Goal: Task Accomplishment & Management: Use online tool/utility

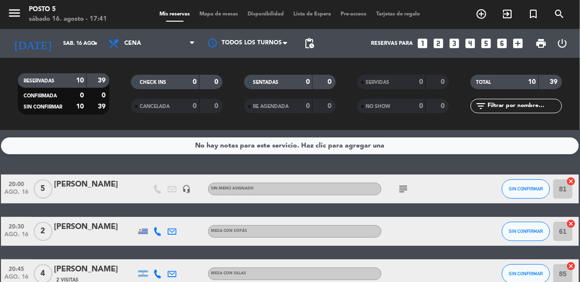
click at [408, 189] on icon "subject" at bounding box center [404, 189] width 12 height 12
click at [466, 169] on div "No hay notas para este servicio. Haz clic para agregar una 20:00 [DATE] 5 [PERS…" at bounding box center [290, 206] width 580 height 152
click at [575, 182] on icon "cancel" at bounding box center [572, 181] width 10 height 10
click at [568, 190] on icon "border_all" at bounding box center [565, 189] width 12 height 12
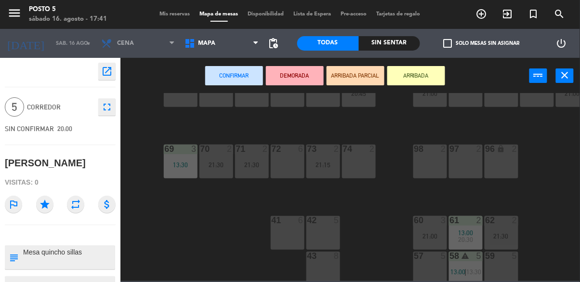
scroll to position [110, 0]
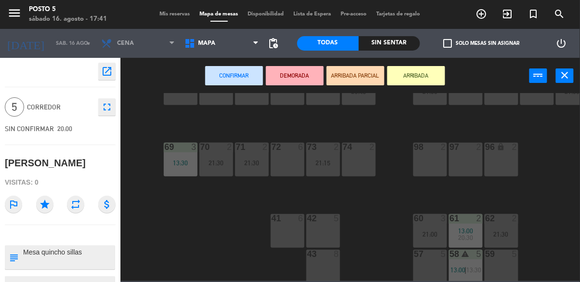
click at [430, 263] on div "57 5" at bounding box center [431, 267] width 34 height 34
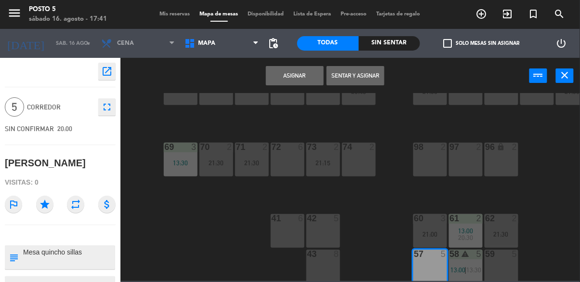
click at [300, 76] on button "Asignar" at bounding box center [295, 75] width 58 height 19
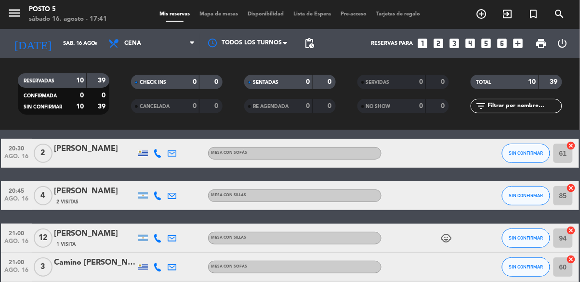
scroll to position [82, 0]
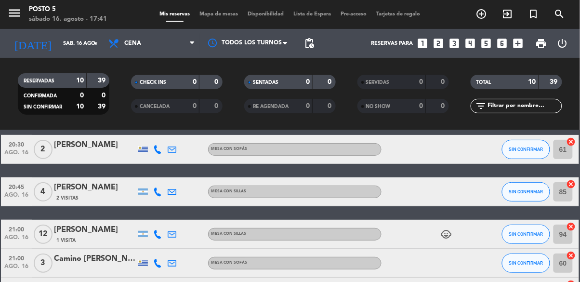
click at [574, 185] on icon "cancel" at bounding box center [572, 184] width 10 height 10
click at [565, 194] on icon "border_all" at bounding box center [565, 192] width 12 height 12
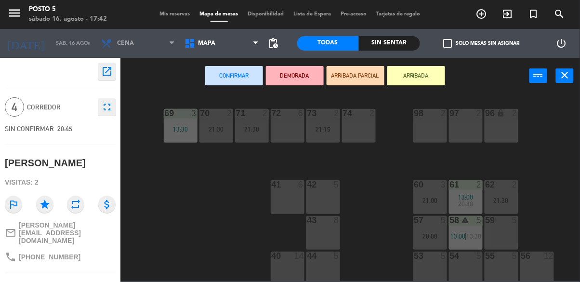
scroll to position [166, 0]
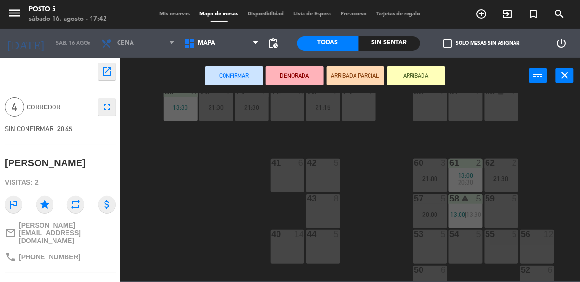
click at [471, 217] on span "13:30" at bounding box center [474, 215] width 15 height 8
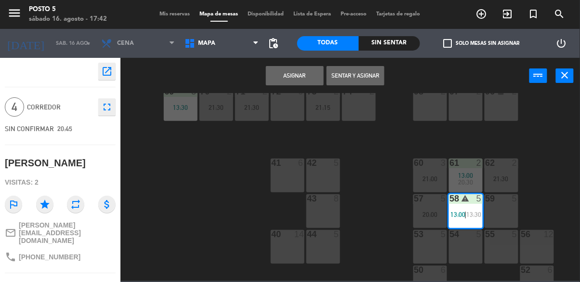
click at [304, 77] on button "Asignar" at bounding box center [295, 75] width 58 height 19
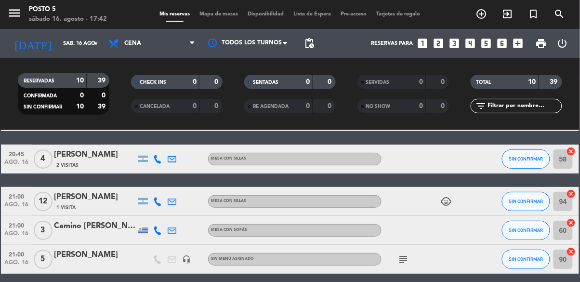
scroll to position [118, 0]
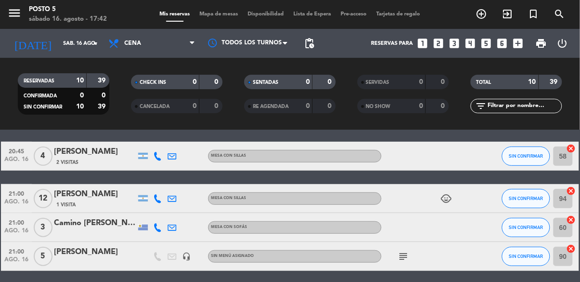
click at [574, 188] on icon "cancel" at bounding box center [572, 191] width 10 height 10
click at [563, 200] on icon "border_all" at bounding box center [565, 199] width 12 height 12
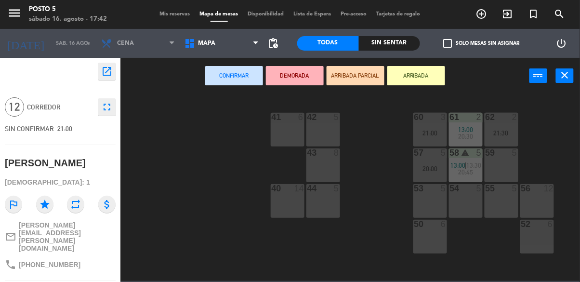
scroll to position [214, 0]
click at [283, 206] on div "40 14" at bounding box center [288, 199] width 34 height 34
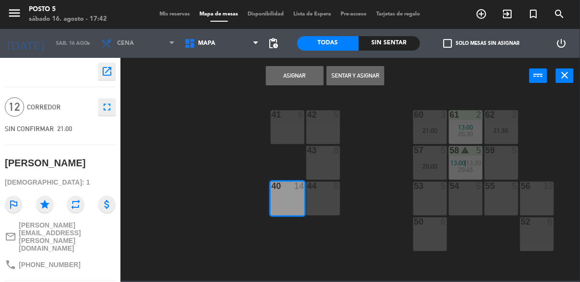
click at [305, 82] on button "Asignar" at bounding box center [295, 75] width 58 height 19
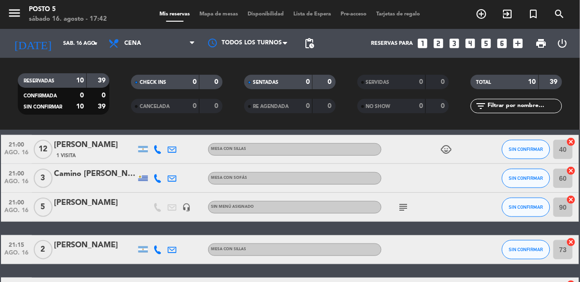
scroll to position [168, 0]
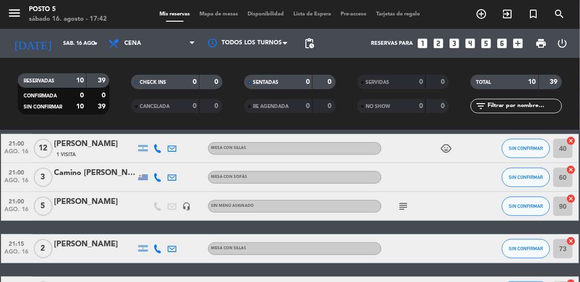
click at [401, 209] on icon "subject" at bounding box center [404, 206] width 12 height 12
click at [439, 233] on div "20:00 [DATE] 5 [PERSON_NAME] headset_mic Sin menú asignado subject SIN CONFIRMA…" at bounding box center [290, 185] width 578 height 357
click at [575, 200] on icon "cancel" at bounding box center [572, 199] width 10 height 10
click at [569, 208] on icon "border_all" at bounding box center [565, 206] width 12 height 12
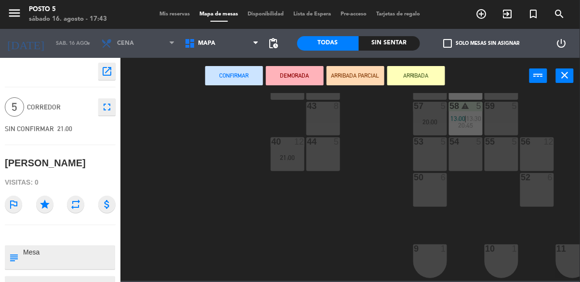
scroll to position [257, 0]
click at [425, 144] on div at bounding box center [430, 143] width 16 height 9
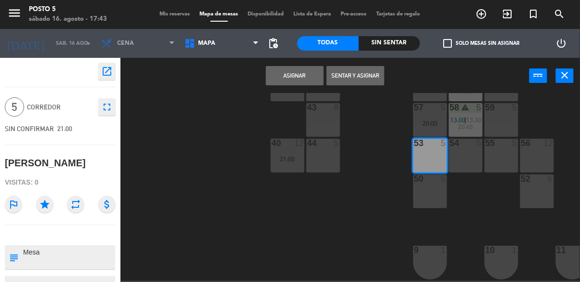
click at [297, 71] on button "Asignar" at bounding box center [295, 75] width 58 height 19
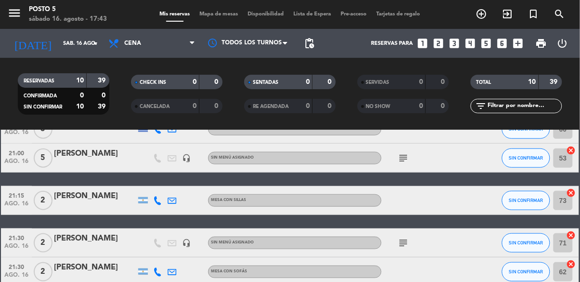
scroll to position [217, 0]
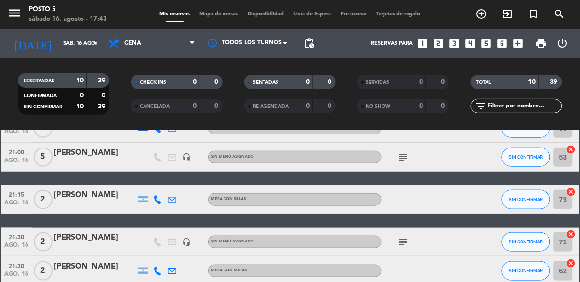
click at [572, 191] on icon "cancel" at bounding box center [572, 192] width 10 height 10
click at [569, 200] on icon "border_all" at bounding box center [565, 200] width 12 height 12
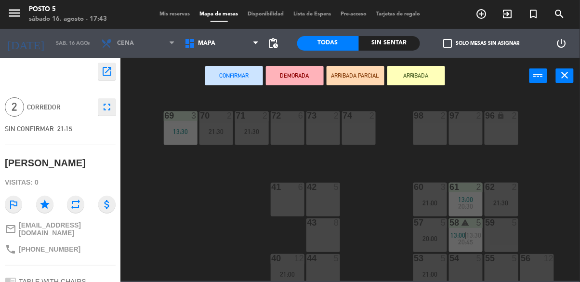
scroll to position [151, 0]
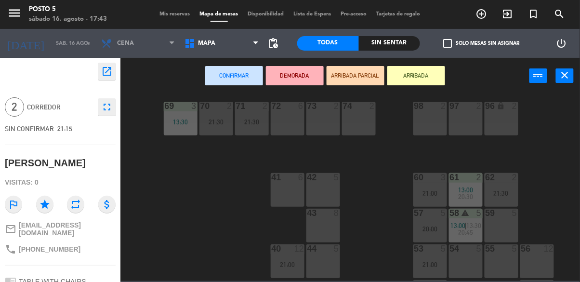
click at [326, 190] on div "42 5" at bounding box center [324, 190] width 34 height 34
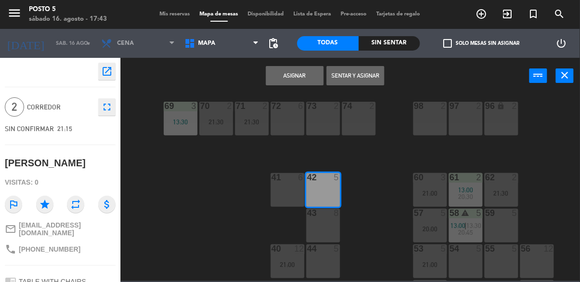
click at [300, 80] on button "Asignar" at bounding box center [295, 75] width 58 height 19
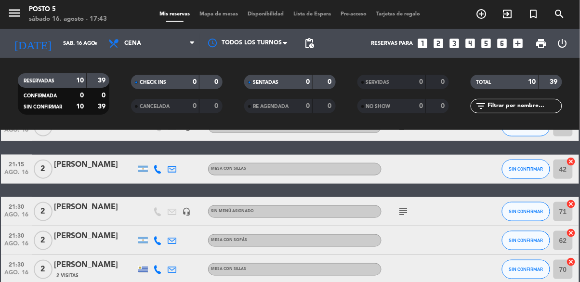
scroll to position [251, 0]
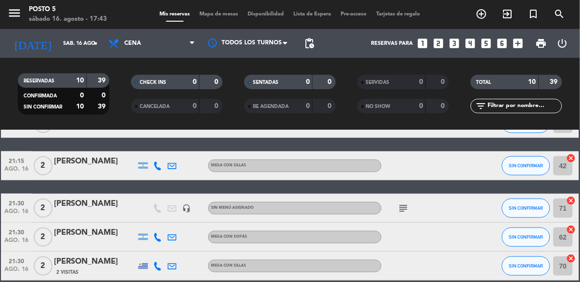
click at [399, 210] on icon "subject" at bounding box center [404, 208] width 12 height 12
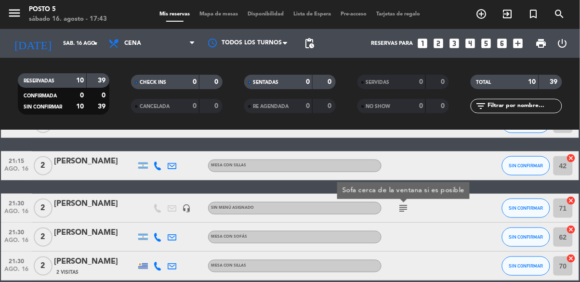
click at [480, 176] on div at bounding box center [481, 165] width 26 height 28
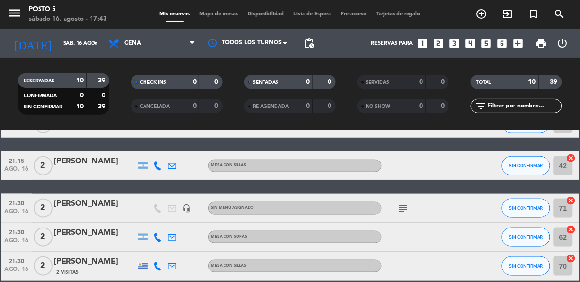
click at [408, 209] on icon "subject" at bounding box center [404, 208] width 12 height 12
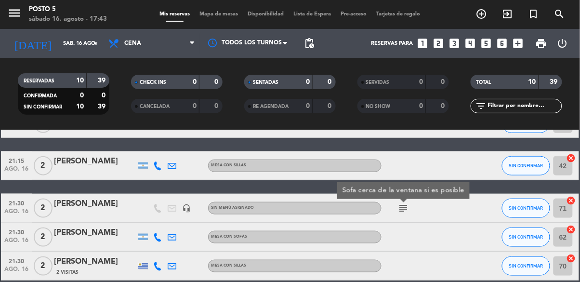
click at [484, 177] on div at bounding box center [481, 165] width 26 height 28
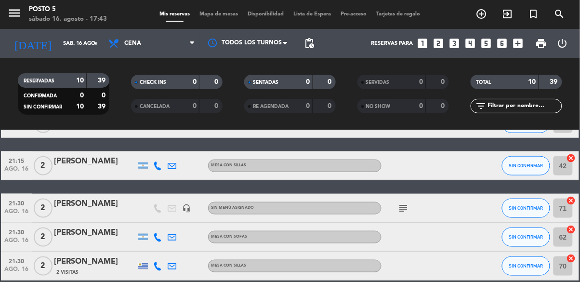
click at [574, 203] on icon "cancel" at bounding box center [572, 201] width 10 height 10
click at [566, 208] on icon "border_all" at bounding box center [565, 208] width 12 height 12
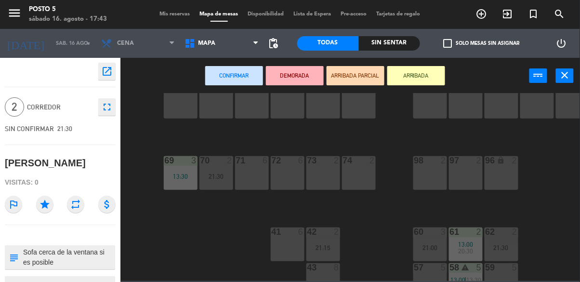
scroll to position [101, 0]
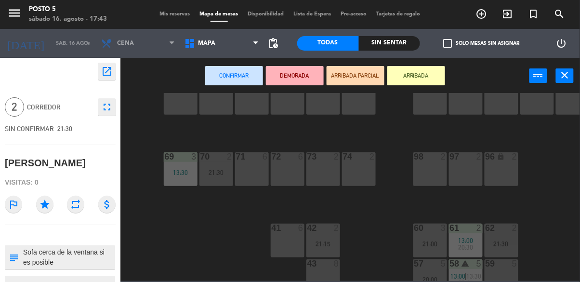
click at [293, 236] on div "41 6" at bounding box center [288, 241] width 34 height 34
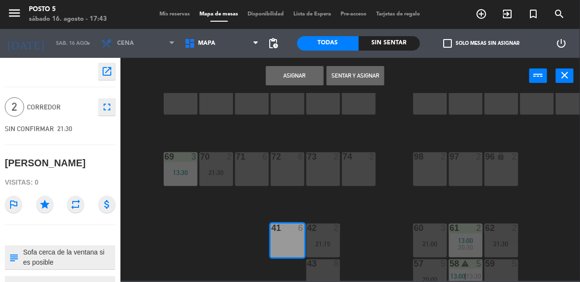
click at [300, 81] on button "Asignar" at bounding box center [295, 75] width 58 height 19
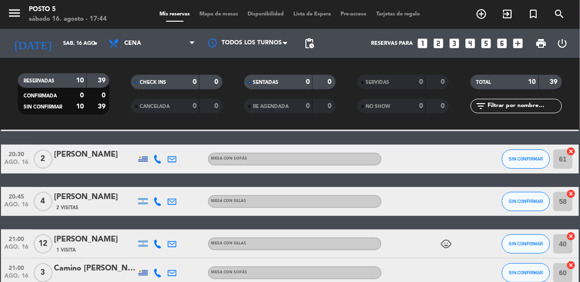
scroll to position [251, 0]
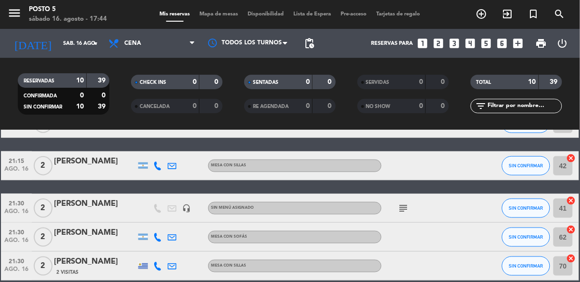
click at [574, 256] on icon "cancel" at bounding box center [572, 259] width 10 height 10
click at [570, 269] on icon "border_all" at bounding box center [565, 266] width 12 height 12
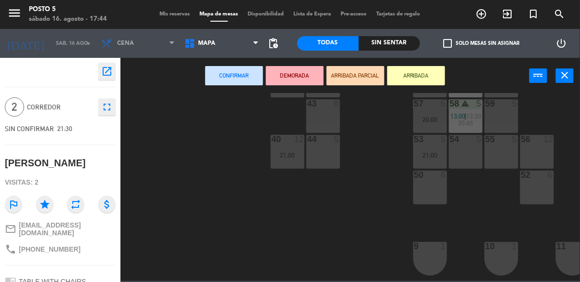
scroll to position [263, 0]
click at [468, 154] on div "54 5" at bounding box center [466, 150] width 34 height 34
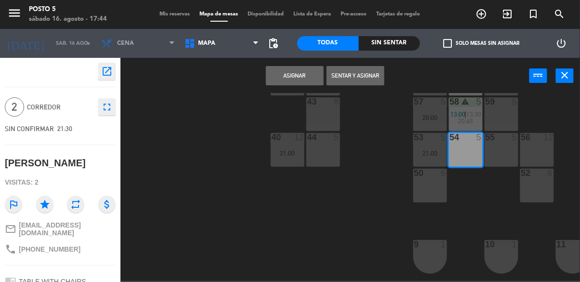
click at [302, 71] on button "Asignar" at bounding box center [295, 75] width 58 height 19
